Goal: Book appointment/travel/reservation

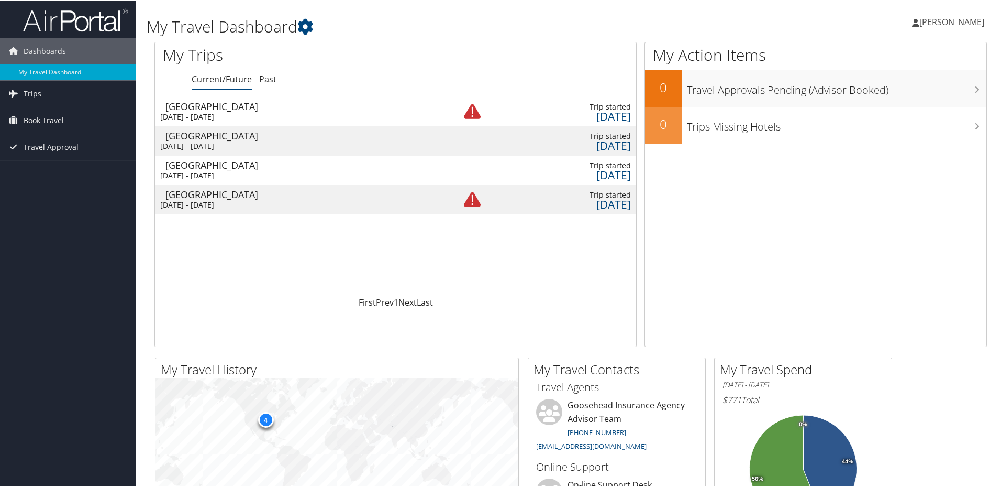
click at [477, 115] on img at bounding box center [472, 110] width 17 height 17
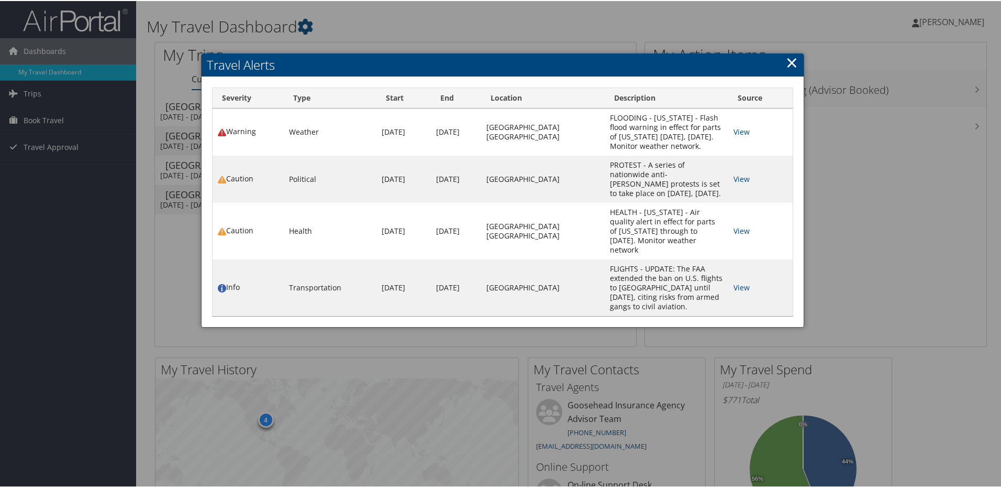
click at [790, 68] on link "×" at bounding box center [792, 61] width 12 height 21
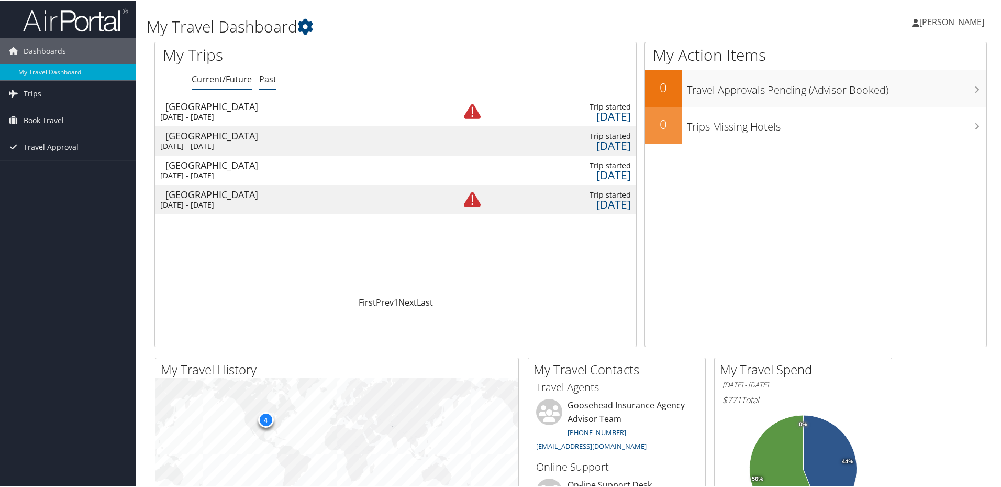
click at [265, 81] on link "Past" at bounding box center [267, 78] width 17 height 12
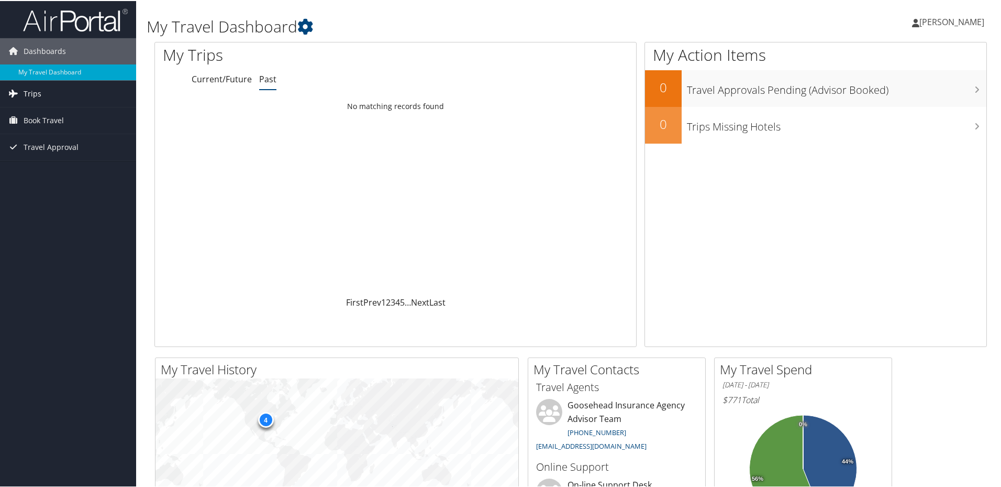
click at [28, 90] on span "Trips" at bounding box center [33, 93] width 18 height 26
click at [47, 127] on link "Past Trips" at bounding box center [68, 130] width 136 height 16
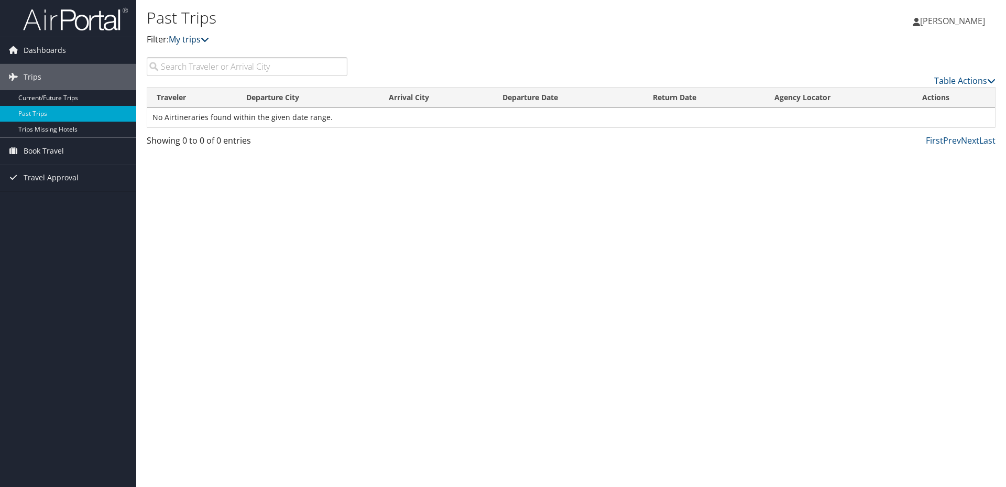
click at [208, 41] on icon at bounding box center [205, 39] width 8 height 8
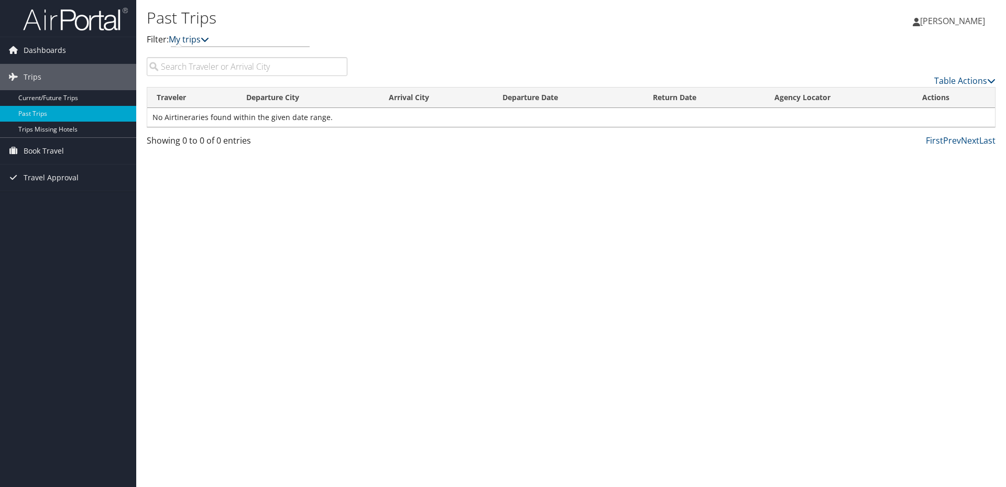
click at [208, 41] on icon at bounding box center [205, 39] width 8 height 8
click at [54, 149] on span "Book Travel" at bounding box center [44, 151] width 40 height 26
click at [62, 200] on link "Book/Manage Online Trips" at bounding box center [68, 203] width 136 height 16
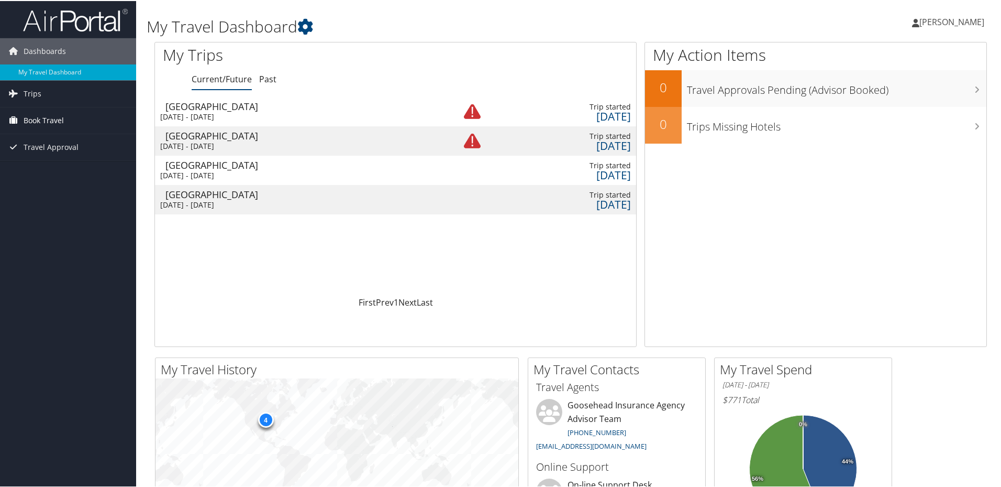
click at [56, 114] on span "Book Travel" at bounding box center [44, 119] width 40 height 26
click at [64, 169] on link "Book/Manage Online Trips" at bounding box center [68, 172] width 136 height 16
click at [50, 119] on span "Book Travel" at bounding box center [44, 119] width 40 height 26
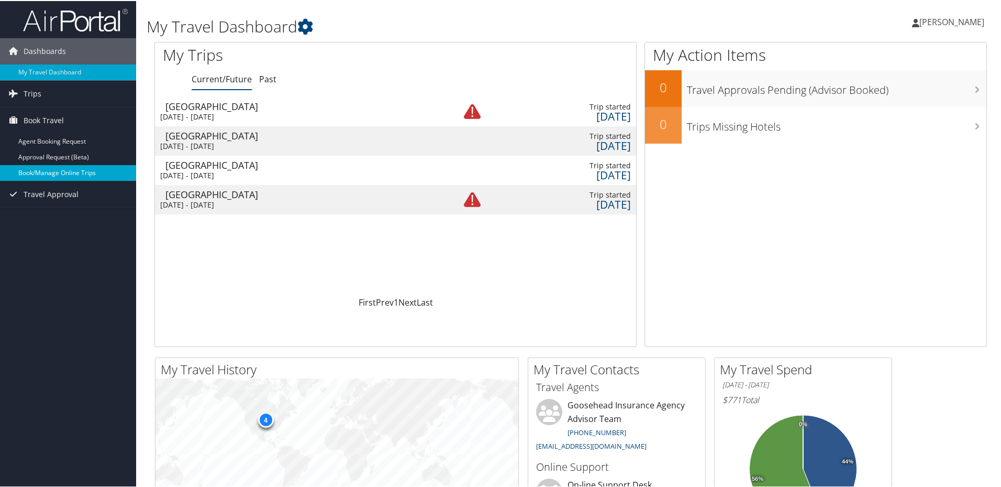
click at [49, 167] on link "Book/Manage Online Trips" at bounding box center [68, 172] width 136 height 16
